Goal: Find specific page/section: Find specific page/section

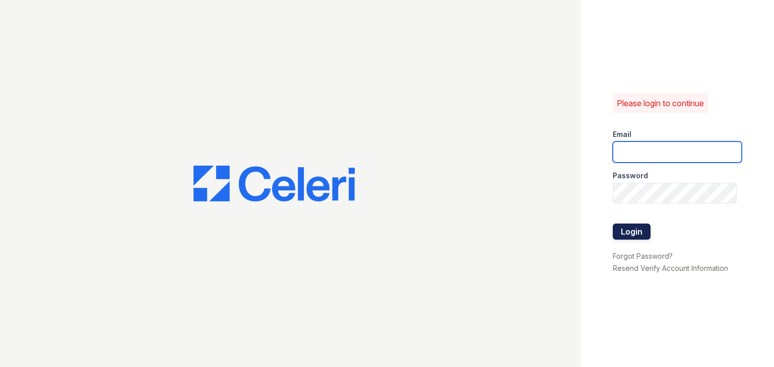
type input "ycarpenter@trinity-pm.com"
click at [633, 228] on button "Login" at bounding box center [632, 232] width 38 height 16
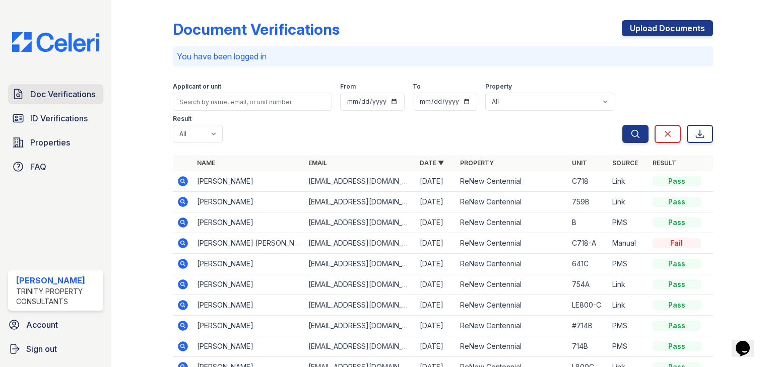
click at [76, 94] on span "Doc Verifications" at bounding box center [62, 94] width 65 height 12
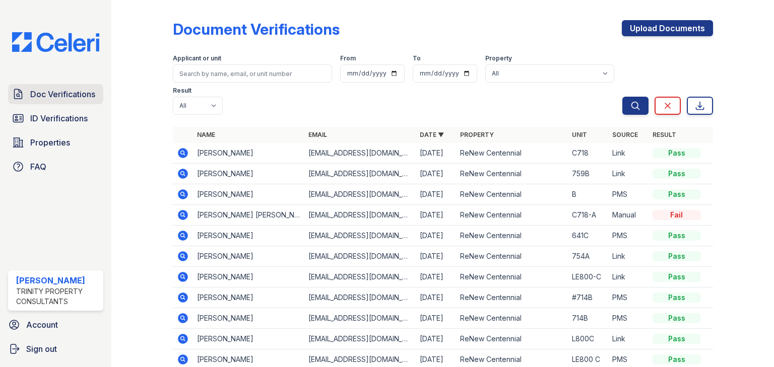
click at [66, 98] on span "Doc Verifications" at bounding box center [62, 94] width 65 height 12
click at [54, 121] on span "ID Verifications" at bounding box center [58, 118] width 57 height 12
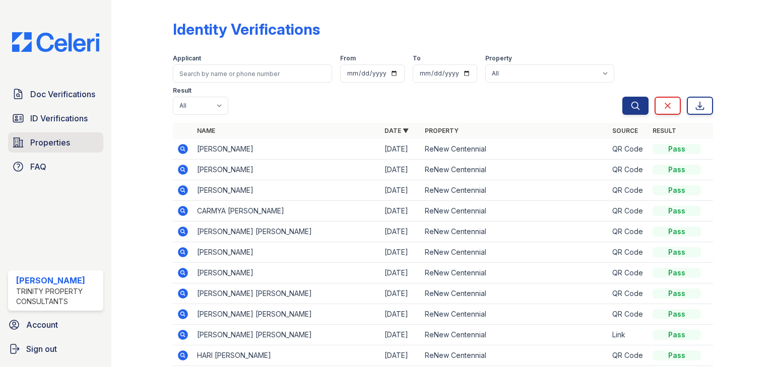
click at [77, 144] on link "Properties" at bounding box center [55, 142] width 95 height 20
